Goal: Find specific page/section: Find specific page/section

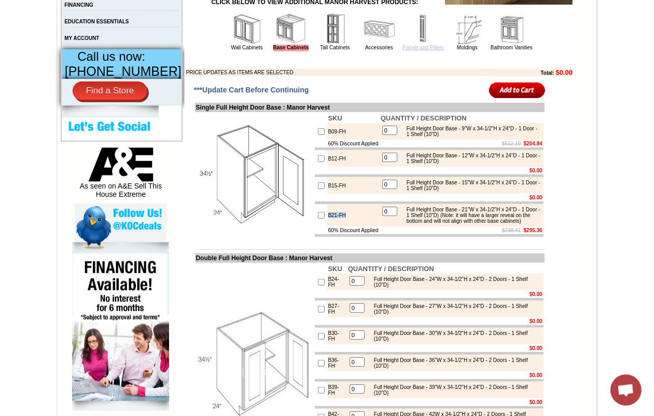
click at [423, 50] on link "Panels and Fillers" at bounding box center [423, 48] width 41 height 6
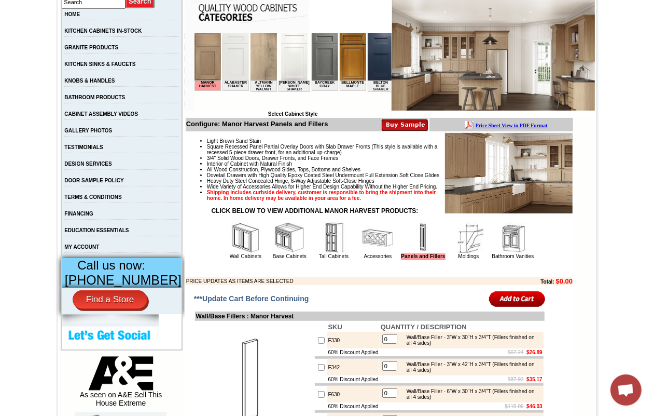
scroll to position [259, 0]
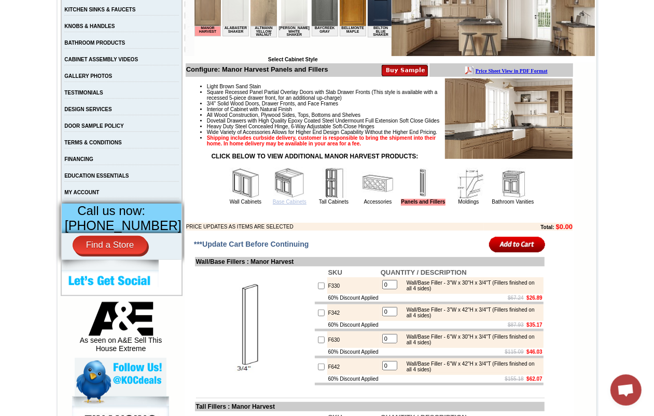
click at [287, 204] on link "Base Cabinets" at bounding box center [290, 202] width 34 height 6
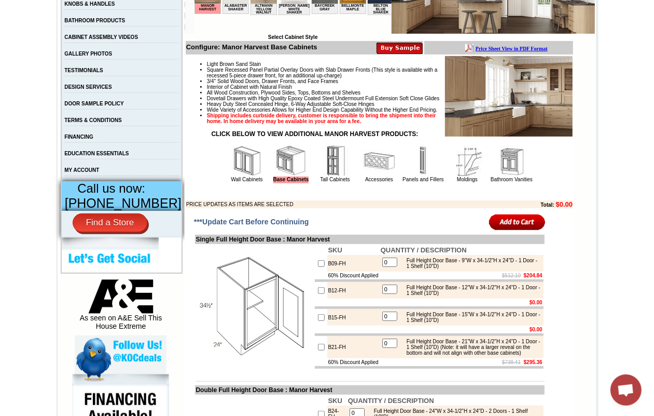
scroll to position [259, 0]
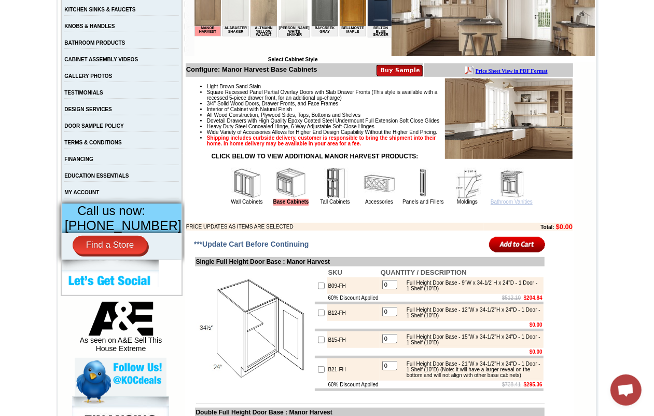
click at [515, 204] on link "Bathroom Vanities" at bounding box center [512, 202] width 42 height 6
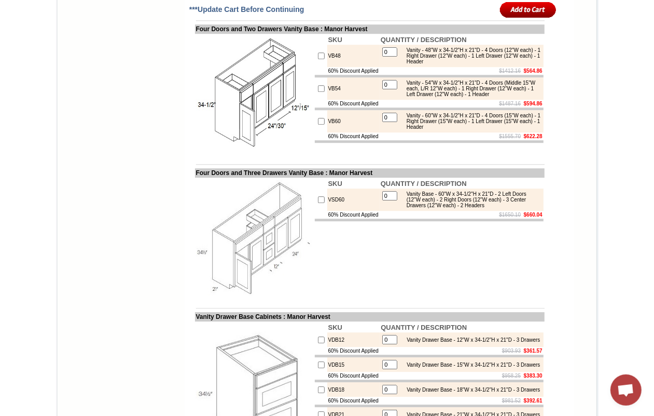
scroll to position [1946, 0]
